Goal: Task Accomplishment & Management: Complete application form

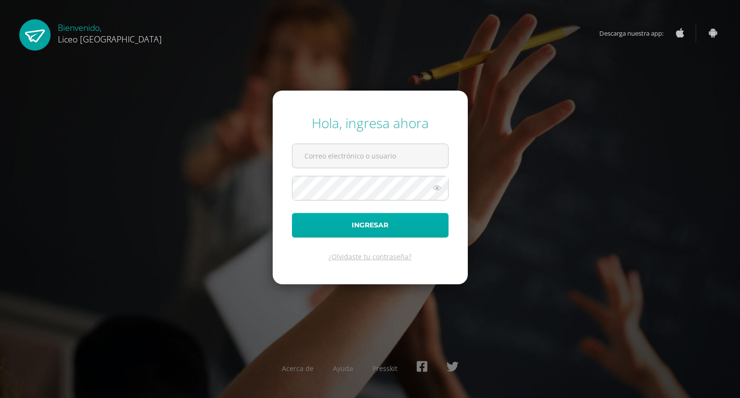
type input "[PERSON_NAME][EMAIL_ADDRESS][PERSON_NAME][DOMAIN_NAME]"
click at [341, 218] on button "Ingresar" at bounding box center [370, 225] width 156 height 25
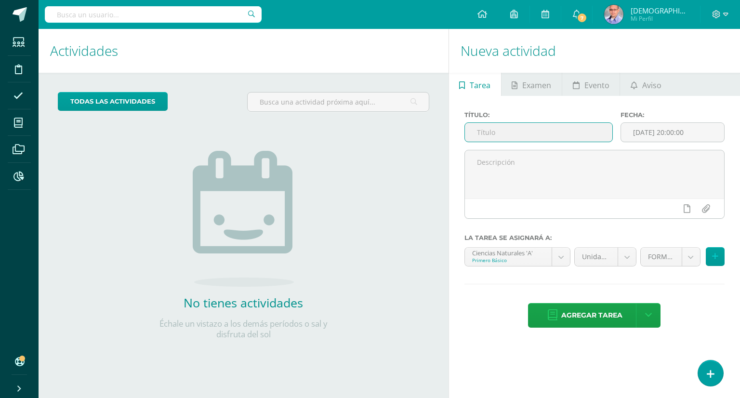
click at [530, 133] on input "text" at bounding box center [539, 132] width 148 height 19
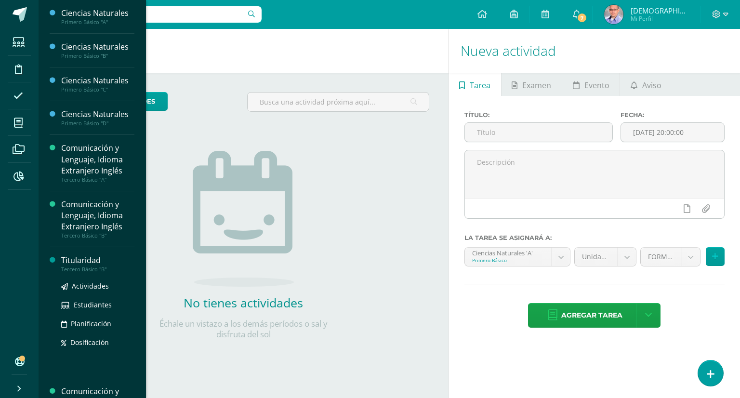
click at [81, 262] on div "Titularidad" at bounding box center [97, 260] width 73 height 11
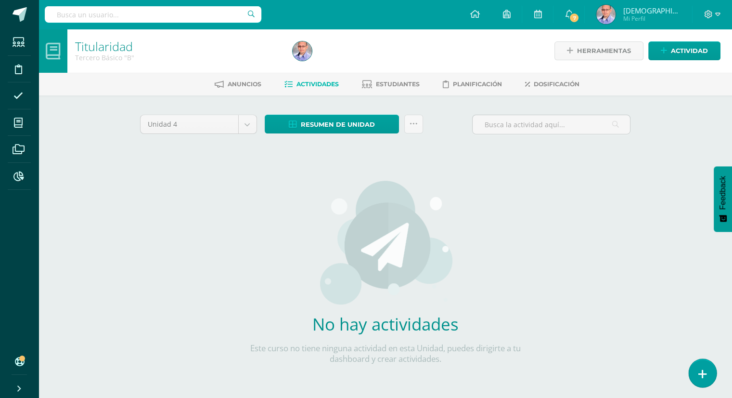
click at [705, 373] on icon at bounding box center [703, 373] width 9 height 11
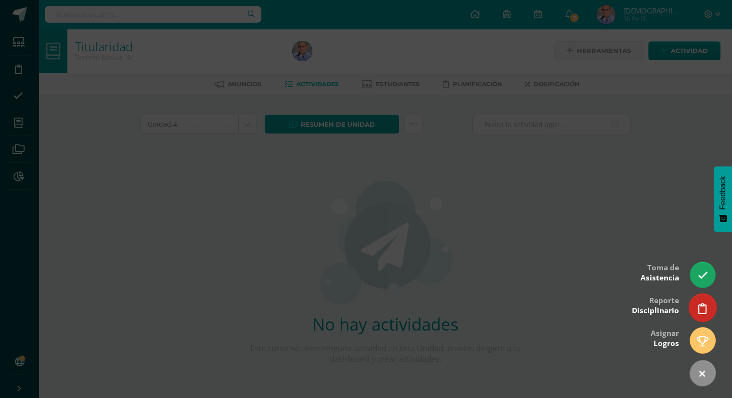
click at [693, 303] on link at bounding box center [702, 307] width 27 height 28
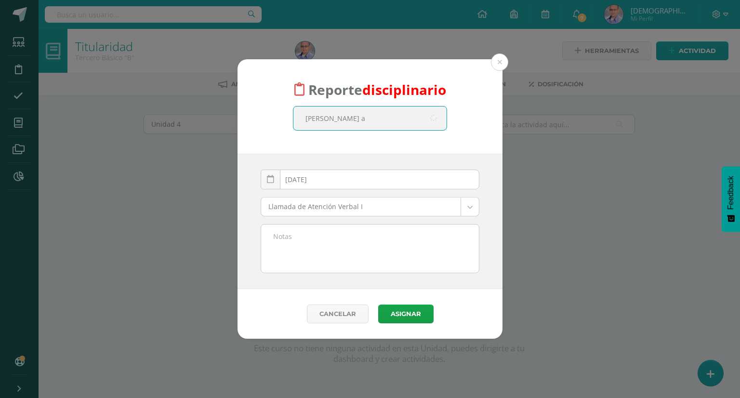
type input "orestes al"
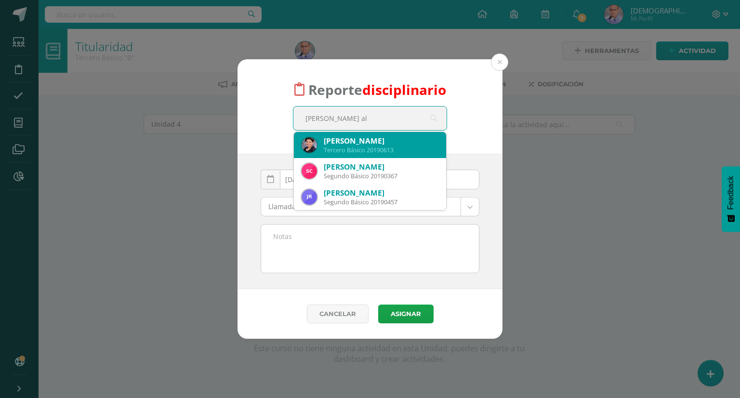
click at [371, 141] on div "Orestes Sebastián Alvarado Poroj" at bounding box center [381, 141] width 115 height 10
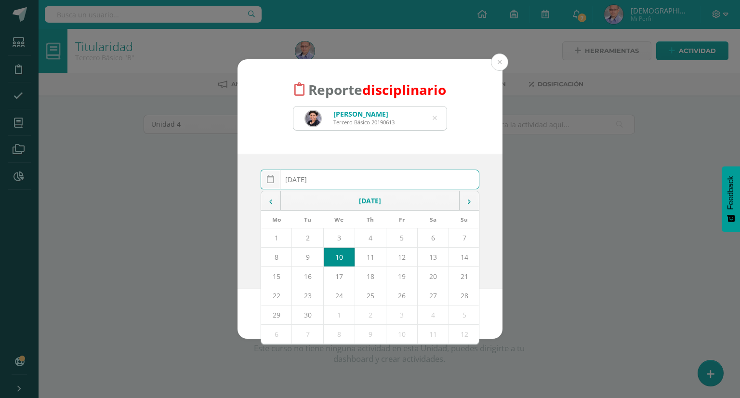
click at [432, 184] on input "[DATE]" at bounding box center [370, 179] width 218 height 19
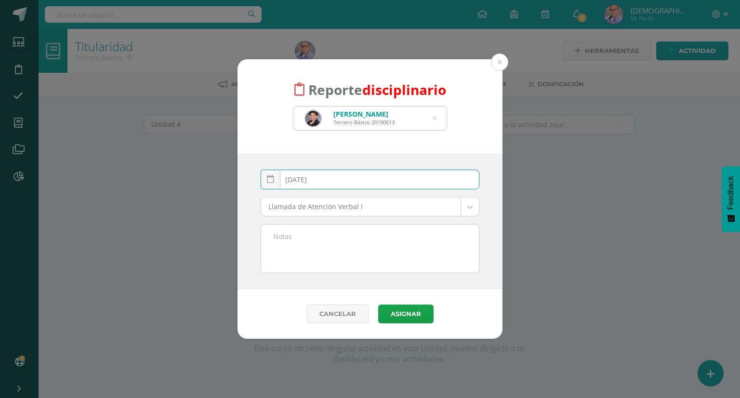
click at [432, 184] on input "[DATE]" at bounding box center [370, 179] width 218 height 19
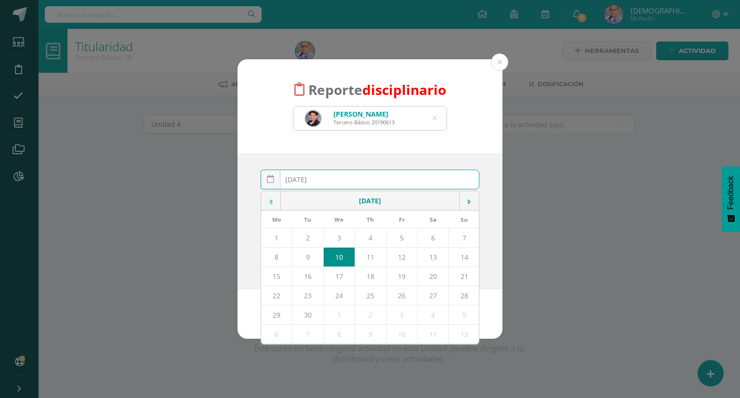
click at [270, 194] on td at bounding box center [271, 200] width 20 height 19
click at [343, 275] on td "13" at bounding box center [338, 276] width 31 height 19
type input "[DATE]"
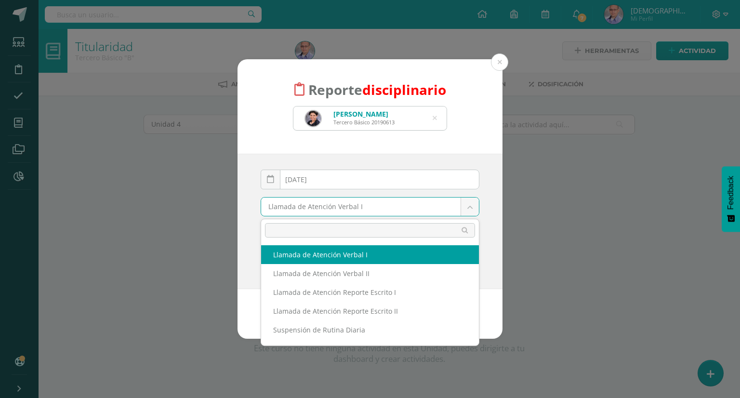
click at [470, 205] on body "Reporte disciplinario Orestes Sebastián Alvarado Poroj Tercero Básico 20190613 …" at bounding box center [370, 207] width 740 height 414
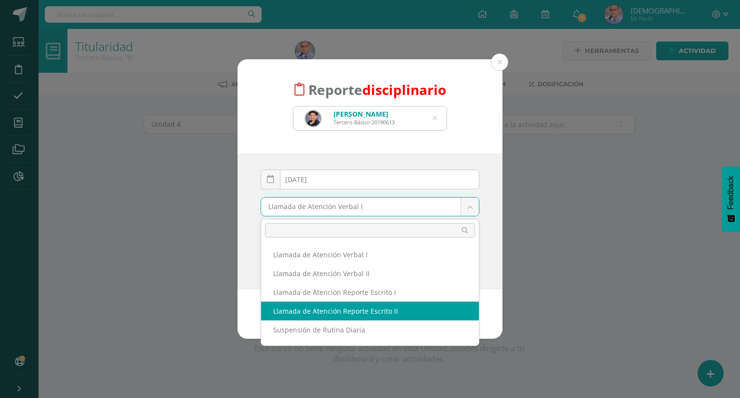
select select "14"
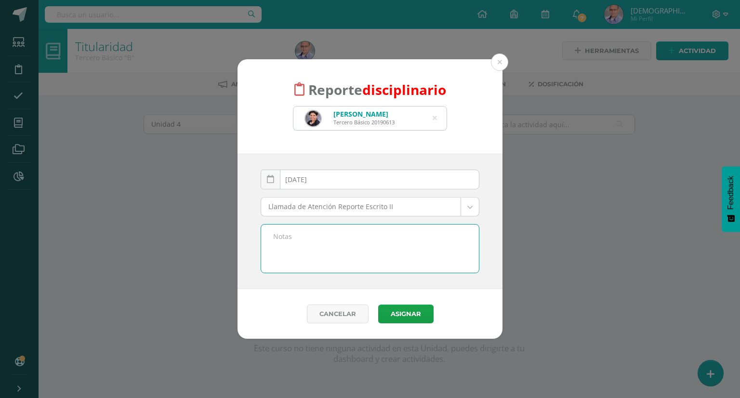
click at [365, 237] on textarea at bounding box center [370, 248] width 218 height 48
click at [289, 239] on textarea at bounding box center [370, 248] width 218 height 48
type textarea "Apartado 7.2, inciso "c" del reglamento de convivencia."
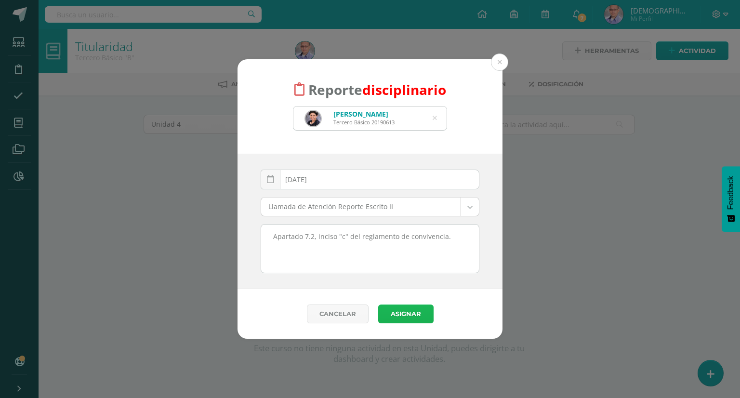
click at [410, 317] on button "Asignar" at bounding box center [405, 313] width 55 height 19
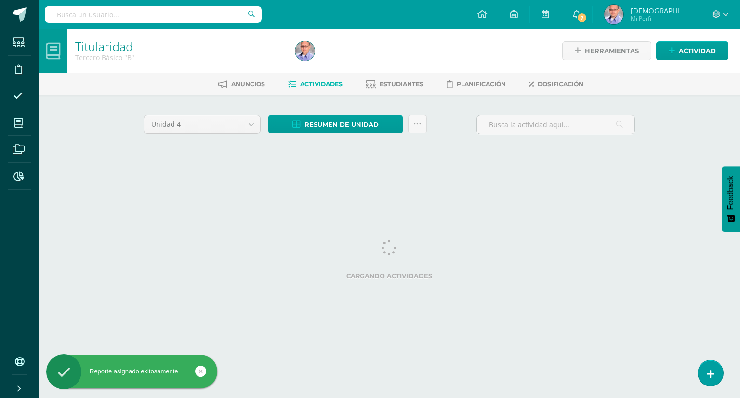
click at [200, 371] on icon at bounding box center [201, 370] width 4 height 11
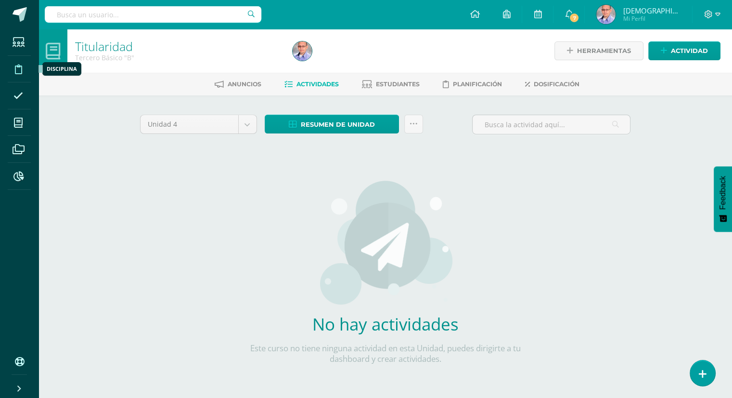
click at [19, 70] on icon at bounding box center [18, 70] width 7 height 10
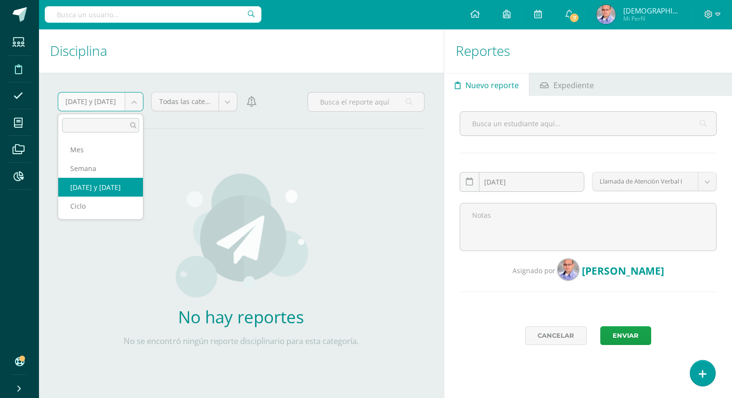
click at [136, 103] on body "Estudiantes Disciplina Asistencia Mis cursos Archivos Reportes Soporte Centro d…" at bounding box center [366, 199] width 732 height 398
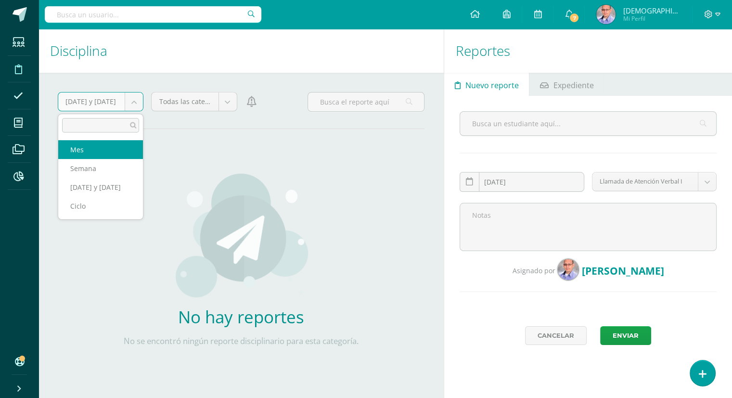
select select "month"
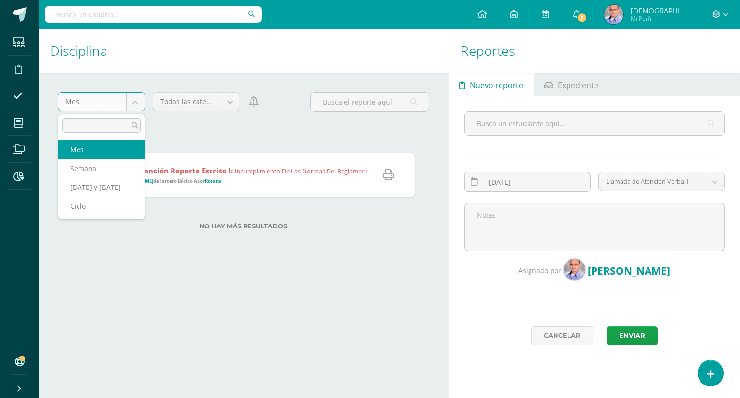
click at [136, 104] on body "Estudiantes Disciplina Asistencia Mis cursos Archivos Reportes Soporte Centro d…" at bounding box center [370, 199] width 740 height 398
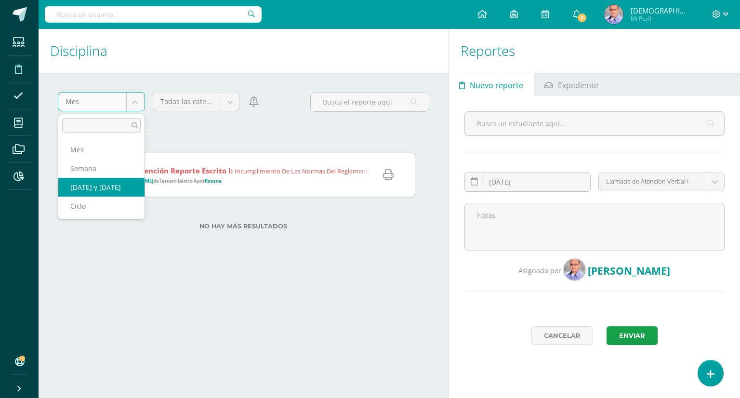
select select "[DATE]"
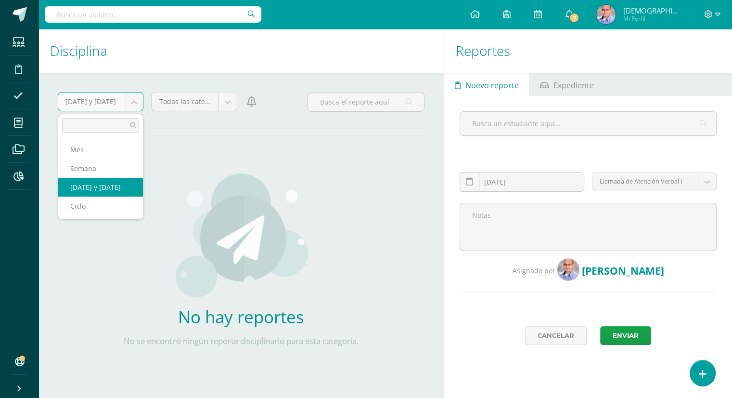
click at [137, 103] on body "Estudiantes Disciplina Asistencia Mis cursos Archivos Reportes Soporte Centro d…" at bounding box center [366, 199] width 732 height 398
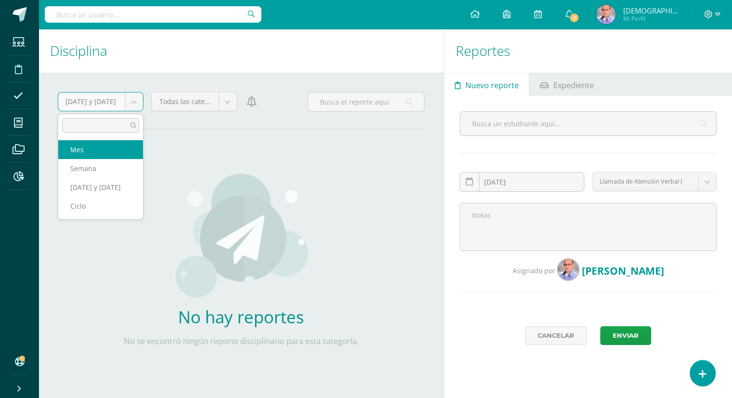
select select "month"
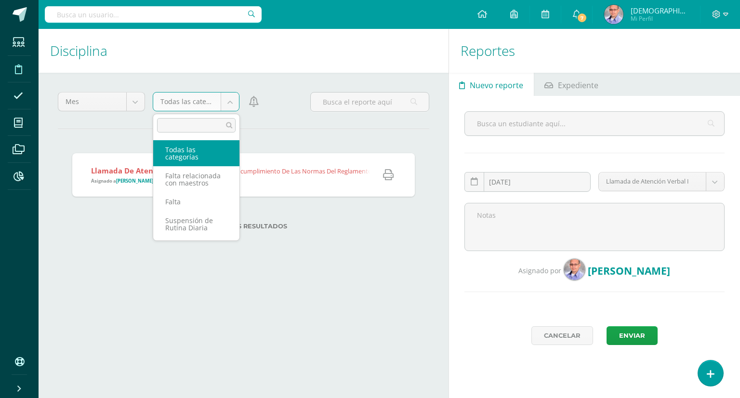
click at [227, 108] on body "Estudiantes Disciplina Asistencia Mis cursos Archivos Reportes Soporte Centro d…" at bounding box center [370, 199] width 740 height 398
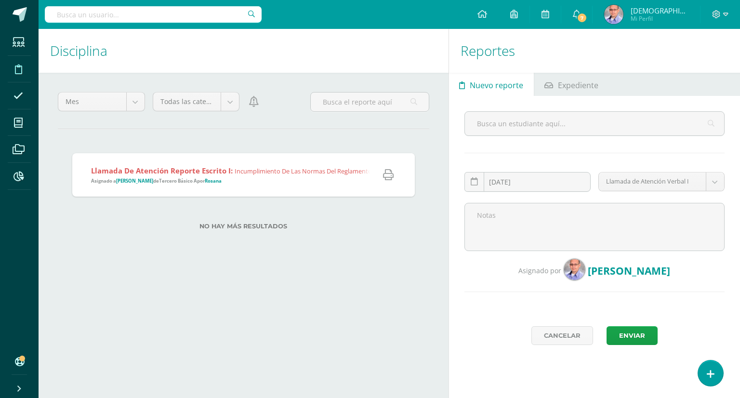
click at [276, 136] on body "Estudiantes Disciplina Asistencia Mis cursos Archivos Reportes Soporte Centro d…" at bounding box center [370, 199] width 740 height 398
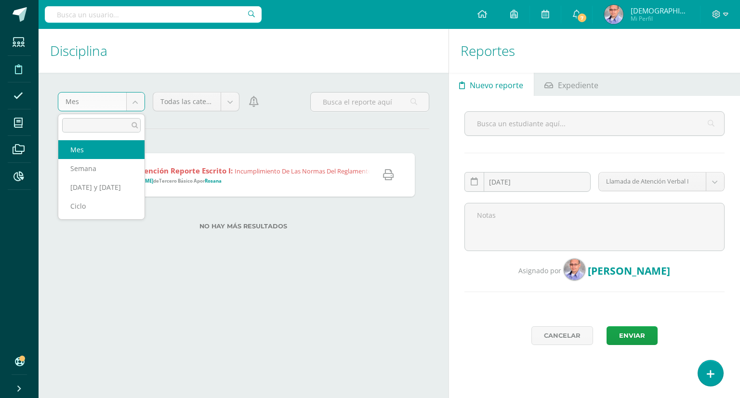
click at [133, 106] on body "Estudiantes Disciplina Asistencia Mis cursos Archivos Reportes Soporte Centro d…" at bounding box center [370, 199] width 740 height 398
click at [227, 101] on body "Estudiantes Disciplina Asistencia Mis cursos Archivos Reportes Soporte Centro d…" at bounding box center [370, 199] width 740 height 398
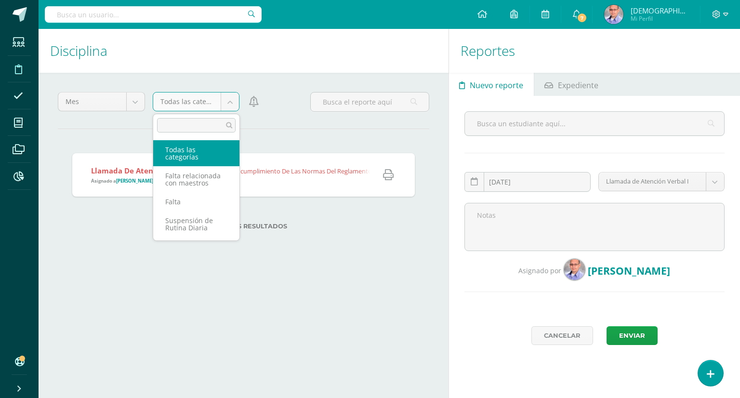
click at [227, 101] on body "Estudiantes Disciplina Asistencia Mis cursos Archivos Reportes Soporte Centro d…" at bounding box center [370, 199] width 740 height 398
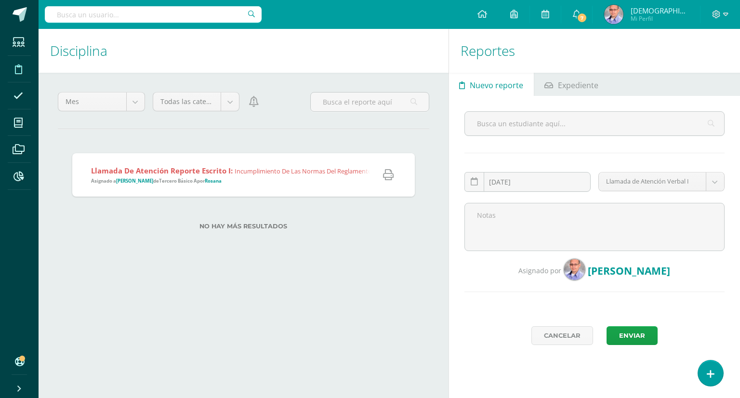
click at [93, 247] on body "Estudiantes Disciplina Asistencia Mis cursos Archivos Reportes Soporte Centro d…" at bounding box center [370, 199] width 740 height 398
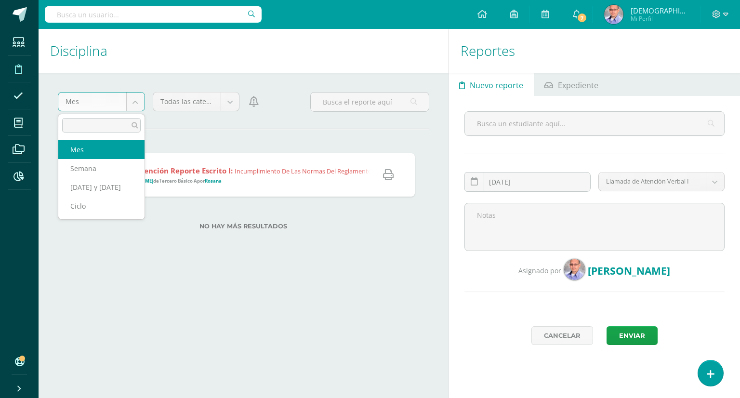
click at [130, 105] on body "Estudiantes Disciplina Asistencia Mis cursos Archivos Reportes Soporte Centro d…" at bounding box center [370, 199] width 740 height 398
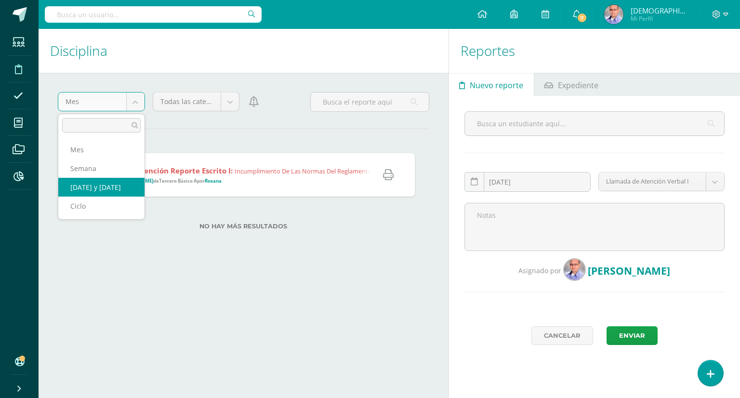
select select "today"
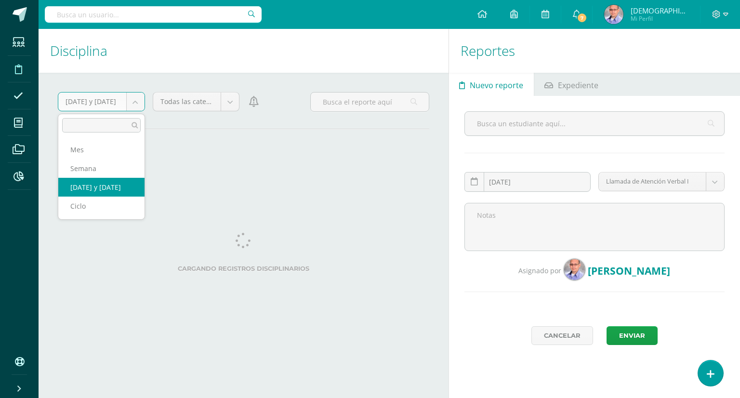
click at [137, 99] on body "Estudiantes Disciplina Asistencia Mis cursos Archivos Reportes Soporte Centro d…" at bounding box center [370, 199] width 740 height 398
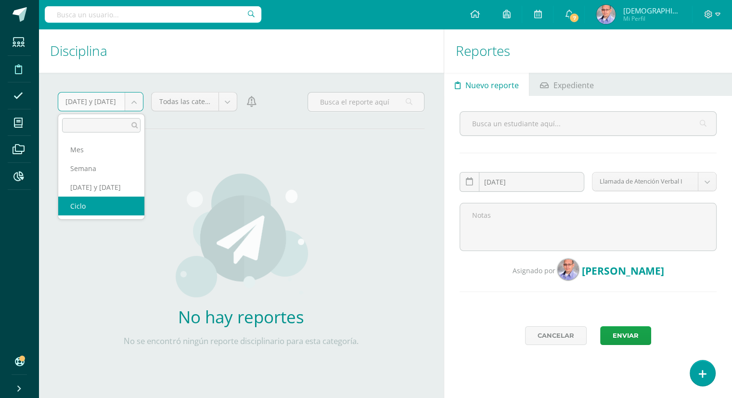
select select "cycle"
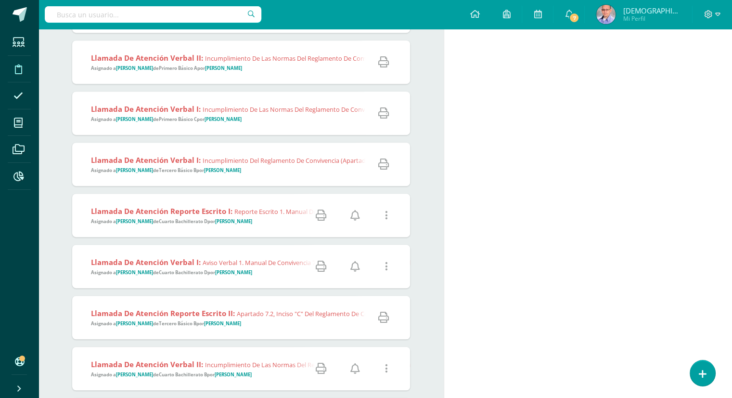
scroll to position [471, 0]
click at [384, 318] on icon at bounding box center [383, 316] width 11 height 11
